Goal: Transaction & Acquisition: Purchase product/service

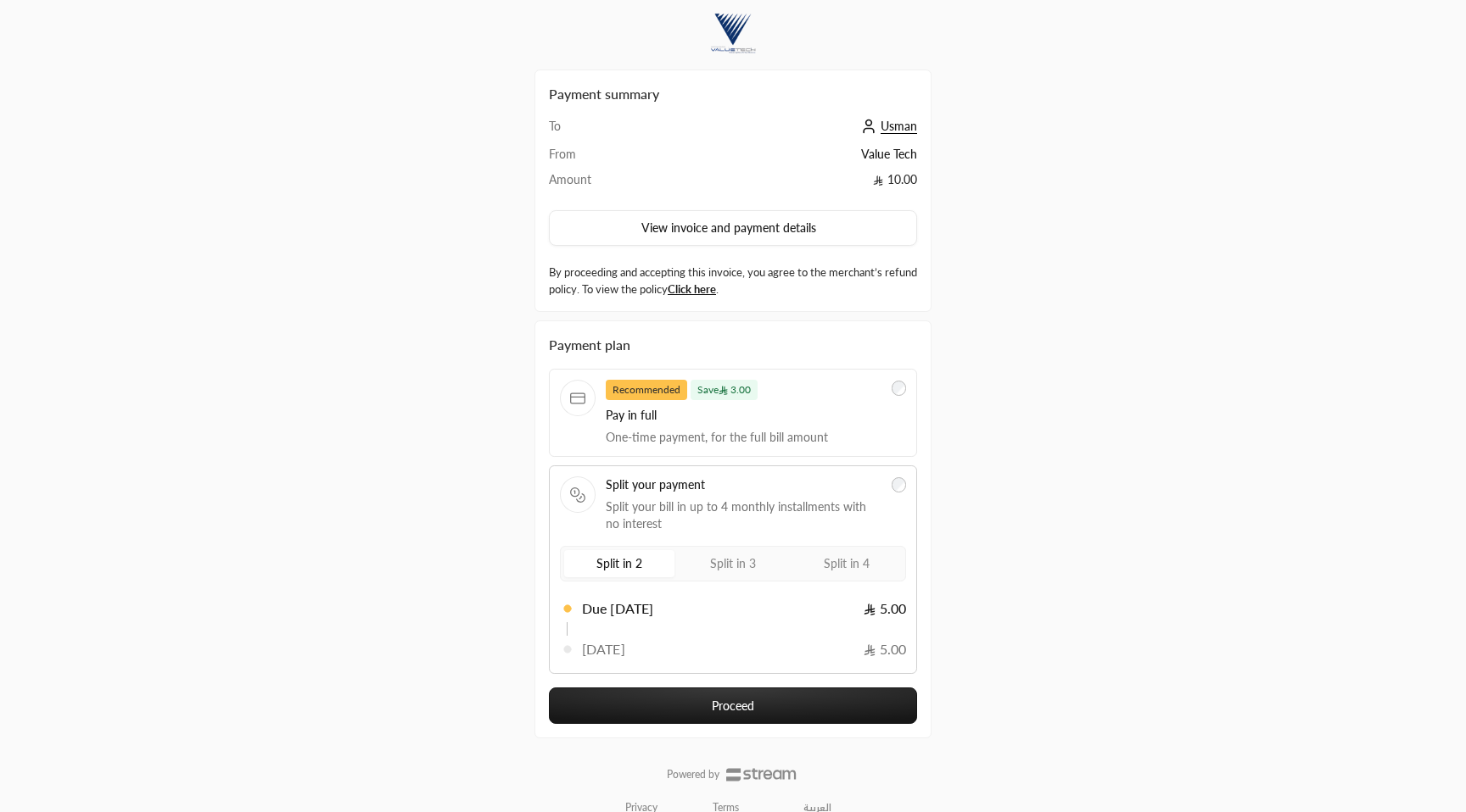
click at [872, 564] on label "Split in 4" at bounding box center [846, 564] width 110 height 27
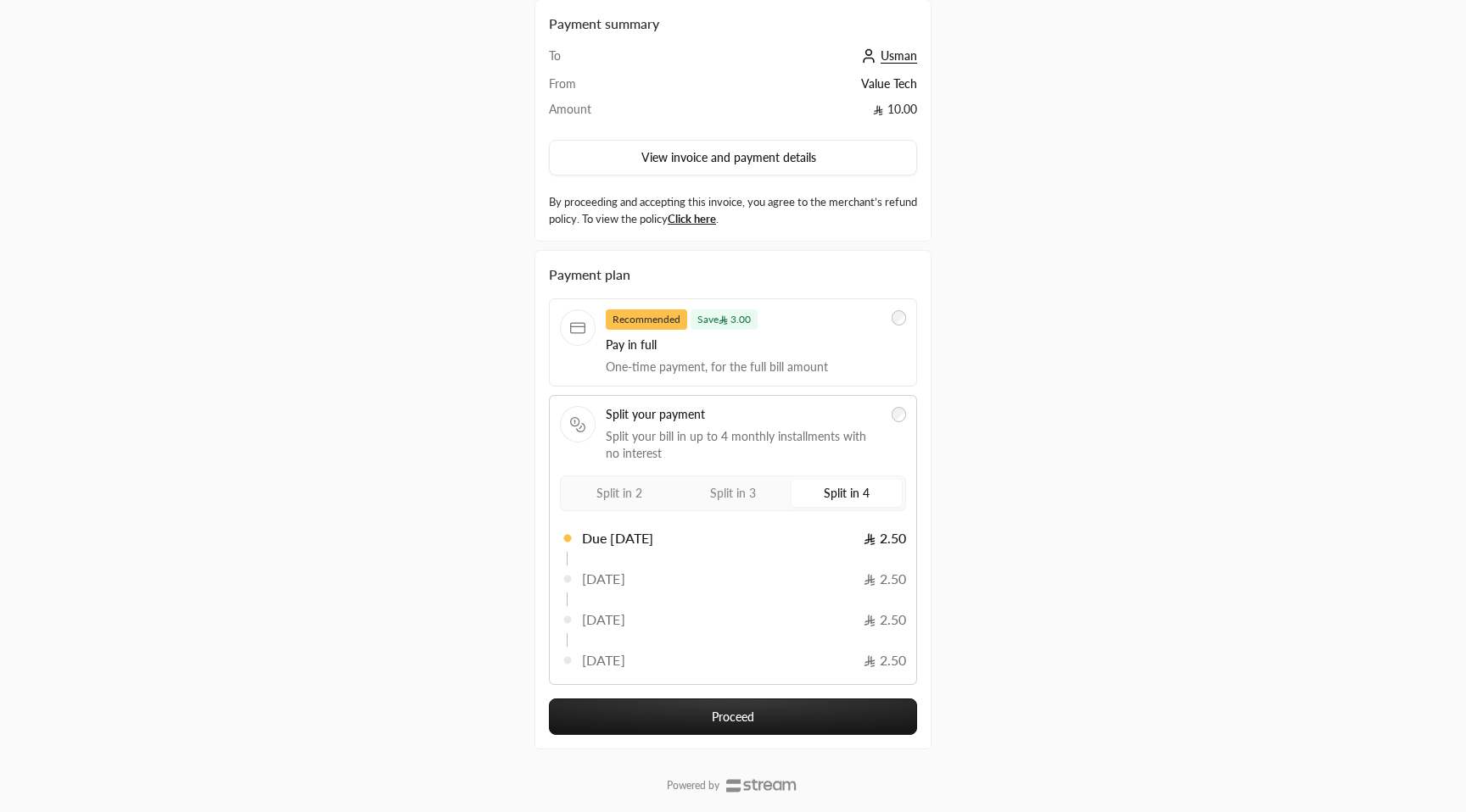
scroll to position [105, 0]
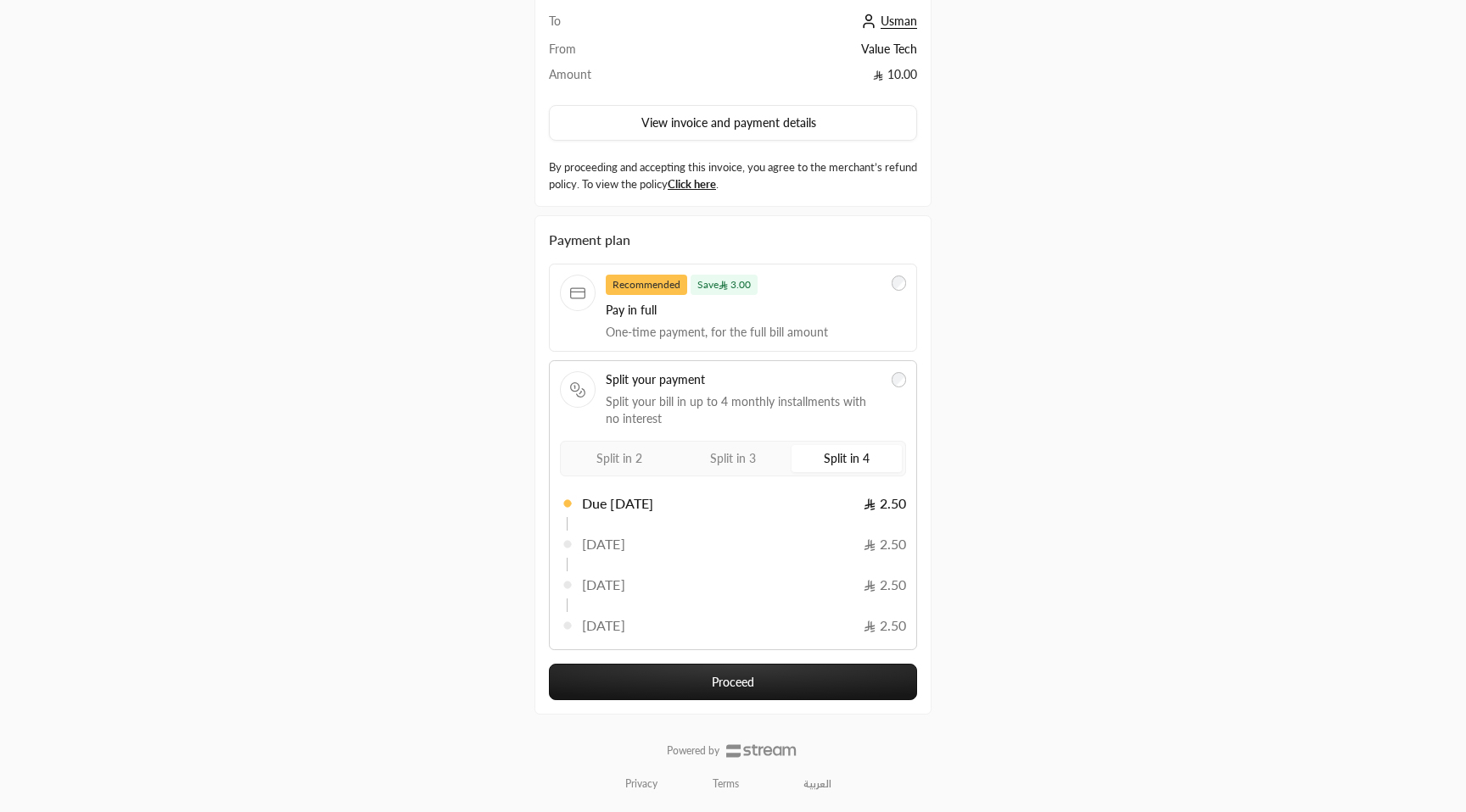
click at [783, 669] on button "Proceed" at bounding box center [732, 682] width 368 height 37
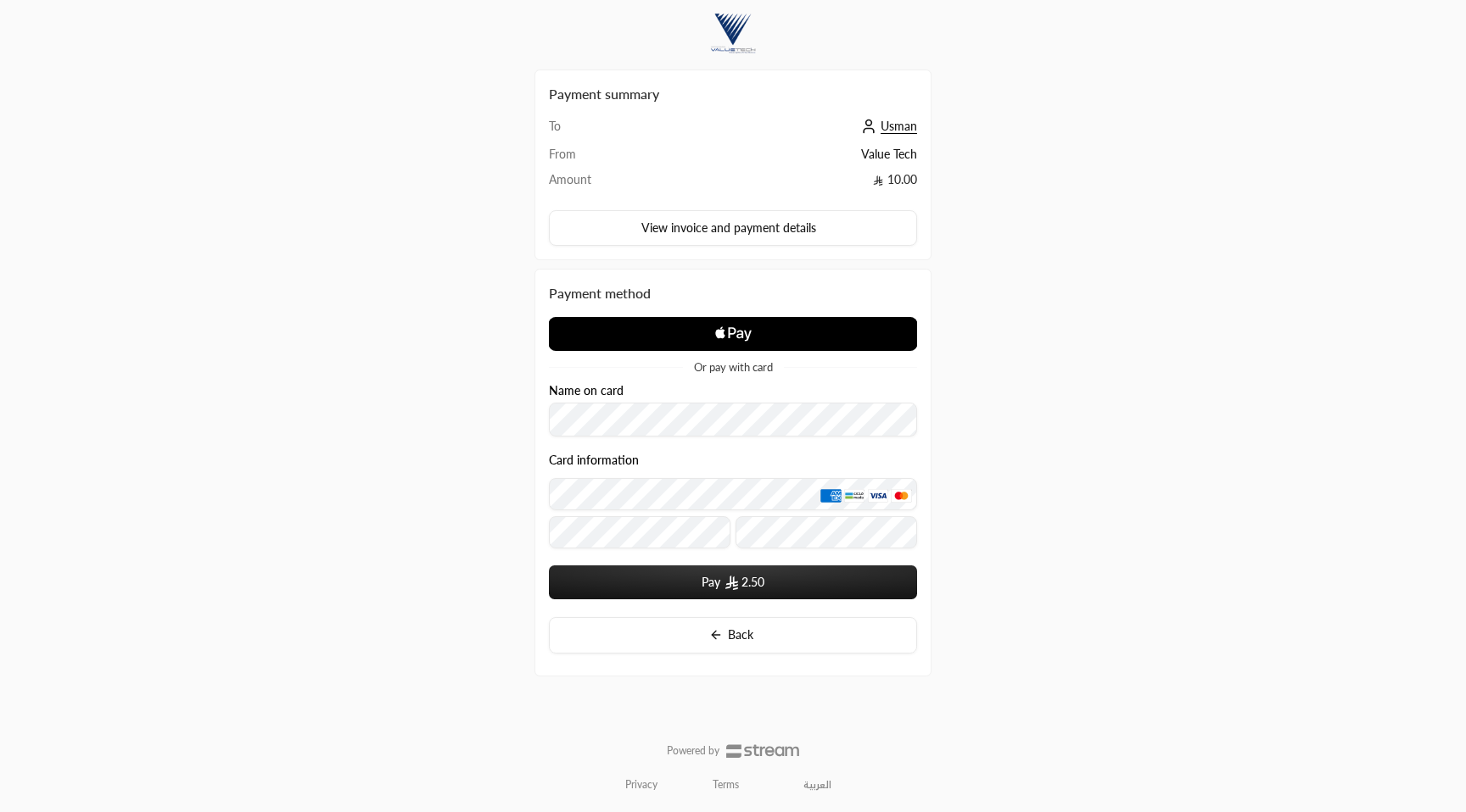
click at [788, 344] on icon "Apple Logo" at bounding box center [734, 334] width 184 height 31
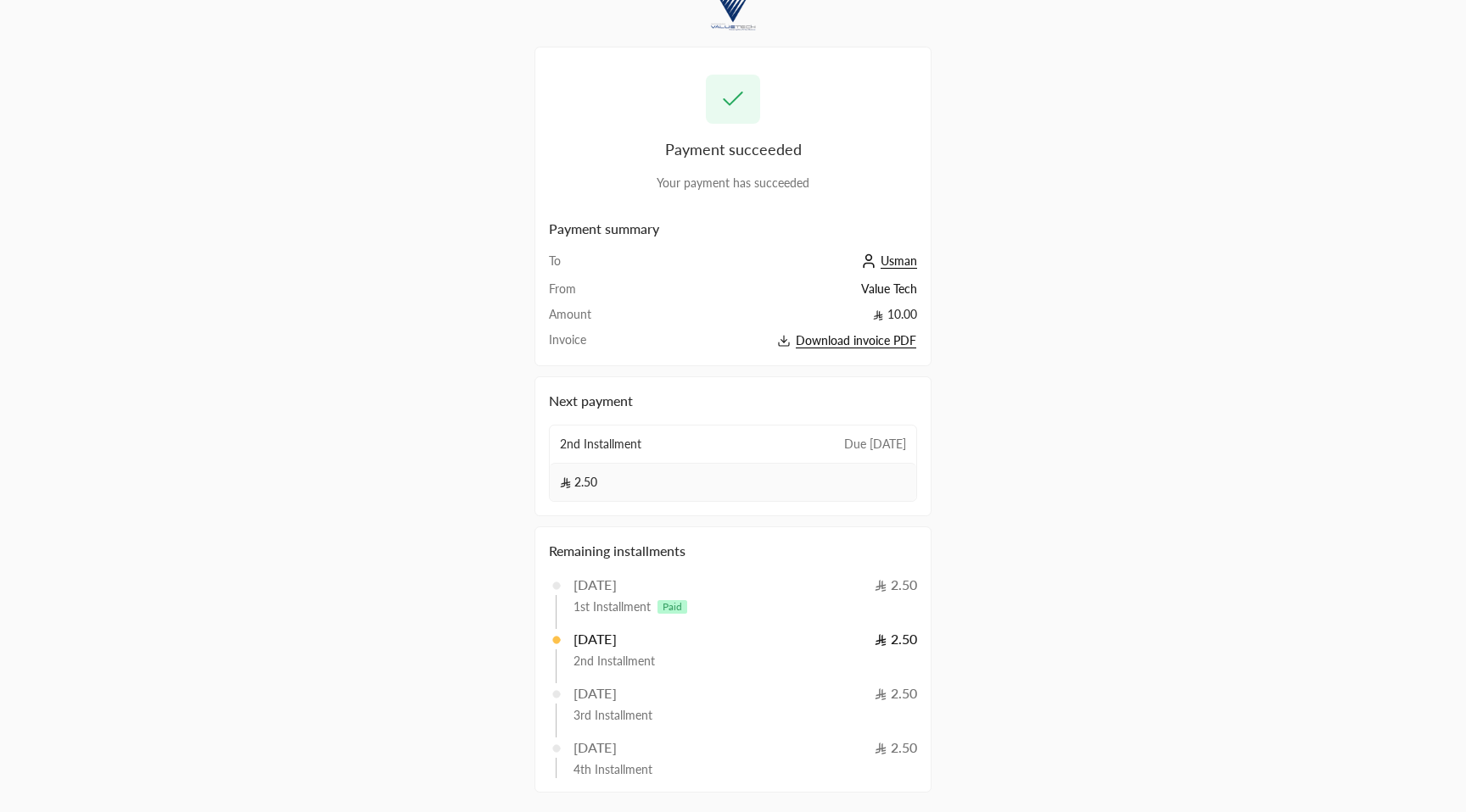
scroll to position [31, 0]
